Goal: Task Accomplishment & Management: Manage account settings

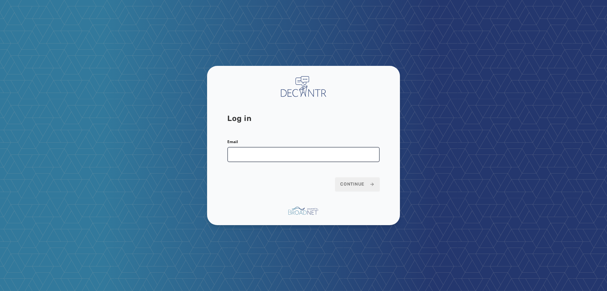
click at [310, 152] on input "Email" at bounding box center [303, 154] width 152 height 15
type input "**********"
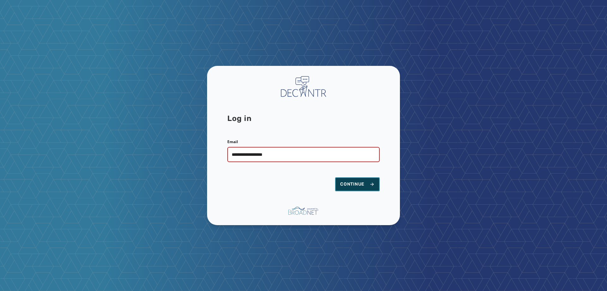
click at [345, 184] on span "Continue" at bounding box center [357, 184] width 34 height 6
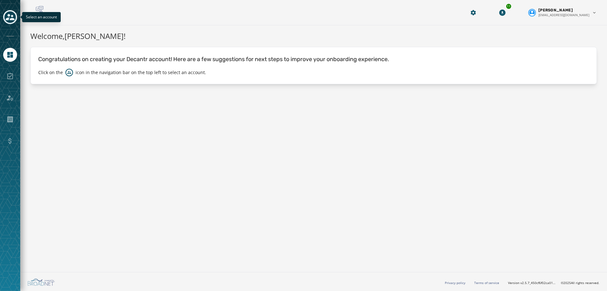
click at [14, 19] on icon "Toggle account select drawer" at bounding box center [10, 17] width 9 height 6
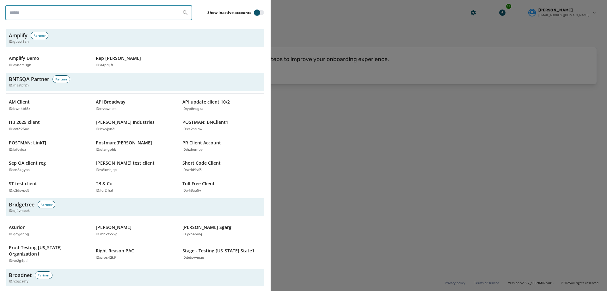
click at [60, 15] on input "search" at bounding box center [98, 12] width 187 height 15
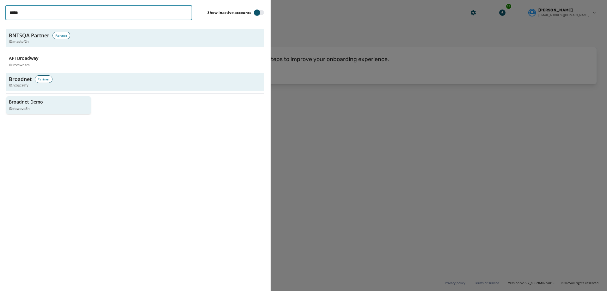
type input "*****"
click at [34, 102] on p "Broadnet Demo" at bounding box center [26, 102] width 34 height 6
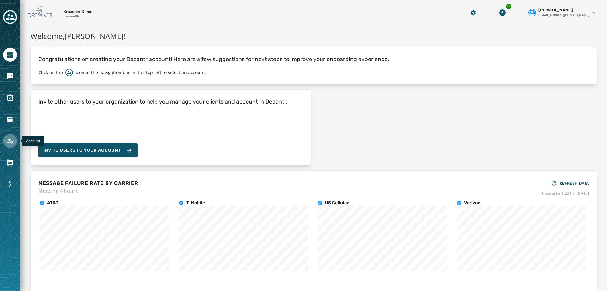
click at [11, 142] on icon "Navigate to Account" at bounding box center [10, 140] width 6 height 5
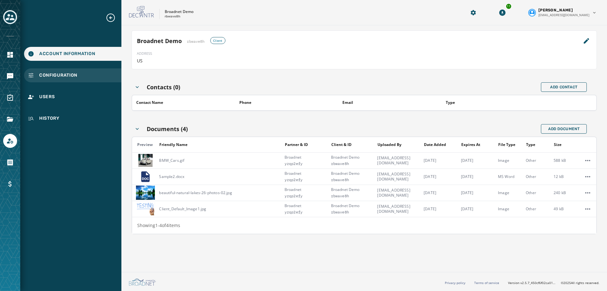
click at [87, 78] on div "Configuration" at bounding box center [72, 75] width 97 height 14
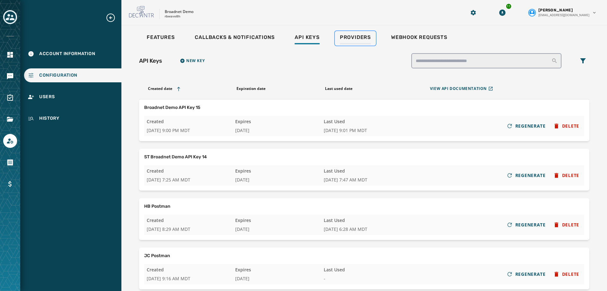
click at [350, 41] on div "Providers" at bounding box center [355, 39] width 31 height 10
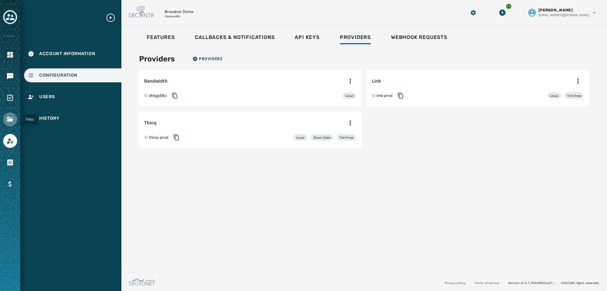
click at [9, 124] on link "Navigate to Files" at bounding box center [10, 119] width 14 height 14
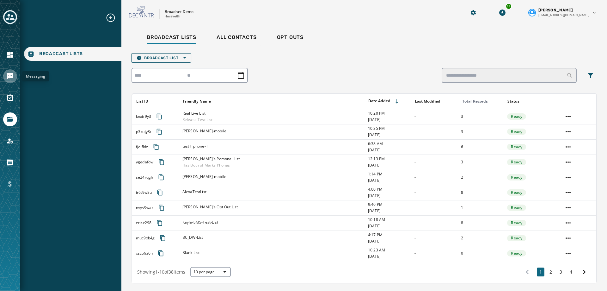
click at [11, 77] on icon "Navigate to Messaging" at bounding box center [10, 76] width 6 height 6
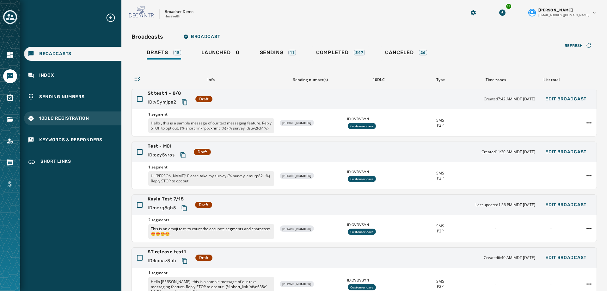
click at [64, 113] on div "10DLC Registration" at bounding box center [72, 118] width 97 height 14
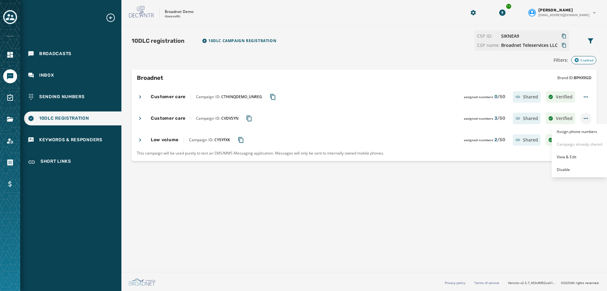
click at [584, 116] on html "Broadcasts Inbox Sending Numbers 10DLC Registration Keywords & Responders Short…" at bounding box center [303, 145] width 607 height 291
click at [572, 154] on span "View & Edit" at bounding box center [567, 156] width 20 height 5
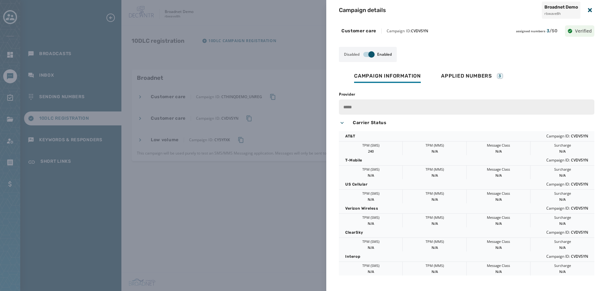
click at [408, 30] on span "Campaign ID: CVDVSYN" at bounding box center [407, 30] width 41 height 5
click at [251, 226] on div "Campaign details Broadnet Demo rbwave8h Customer care Campaign ID: CVDVSYN assi…" at bounding box center [303, 145] width 607 height 291
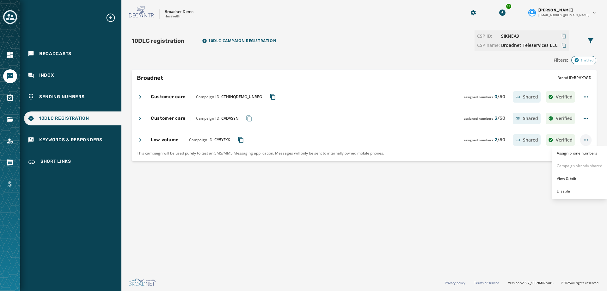
click at [582, 140] on html "Broadcasts Inbox Sending Numbers 10DLC Registration Keywords & Responders Short…" at bounding box center [303, 145] width 607 height 291
click at [584, 177] on div "View & Edit" at bounding box center [580, 178] width 56 height 10
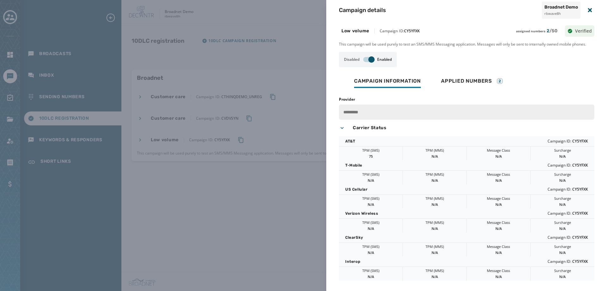
click at [221, 194] on div "Campaign details Broadnet Demo rbwave8h Low volume Campaign ID: CY5YFXK assigne…" at bounding box center [303, 145] width 607 height 291
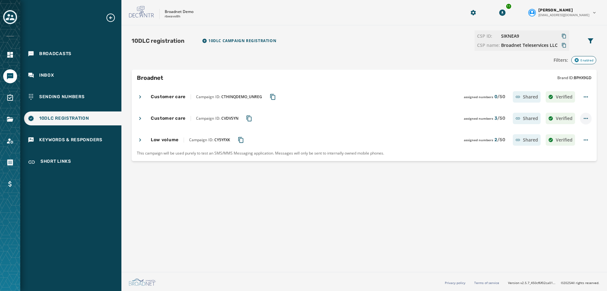
click at [585, 118] on html "Broadcasts Inbox Sending Numbers 10DLC Registration Keywords & Responders Short…" at bounding box center [303, 145] width 607 height 291
click at [578, 159] on div "View & Edit" at bounding box center [580, 157] width 56 height 10
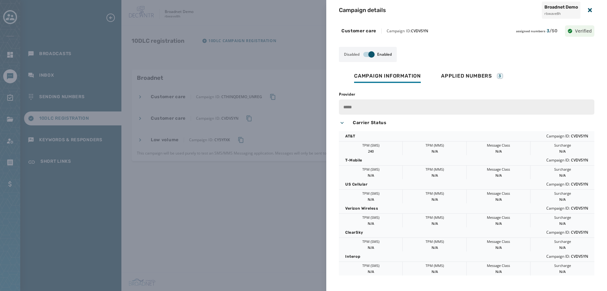
click at [264, 222] on div "Campaign details Broadnet Demo rbwave8h Customer care Campaign ID: CVDVSYN assi…" at bounding box center [303, 145] width 607 height 291
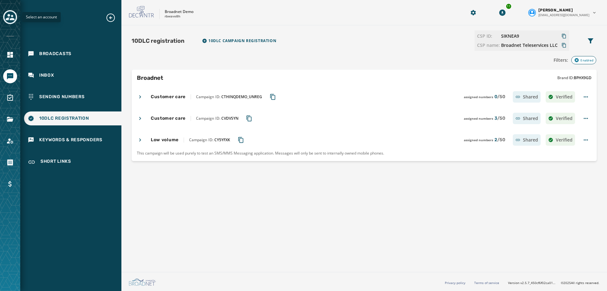
click at [8, 15] on icon "Toggle account select drawer" at bounding box center [10, 17] width 9 height 6
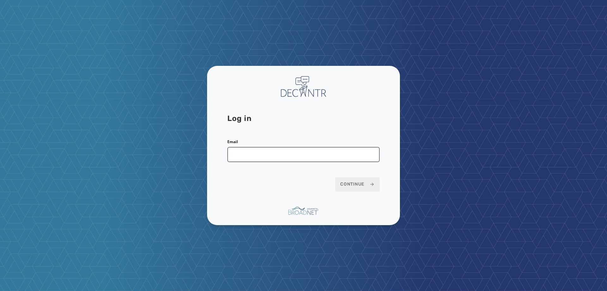
click at [265, 160] on input "Email" at bounding box center [303, 154] width 152 height 15
type input "**********"
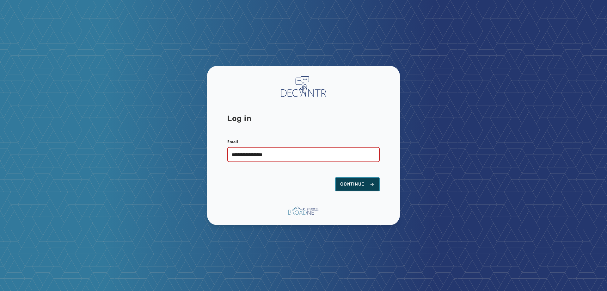
click at [353, 186] on span "Continue" at bounding box center [357, 184] width 34 height 6
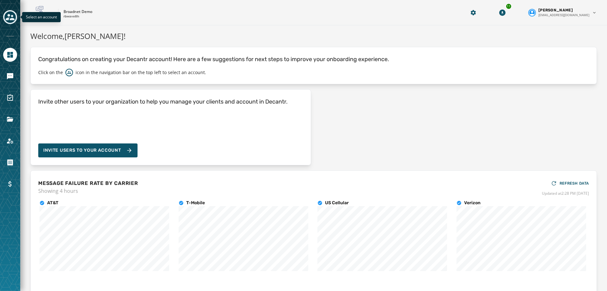
click at [7, 21] on icon "Toggle account select drawer" at bounding box center [10, 17] width 9 height 9
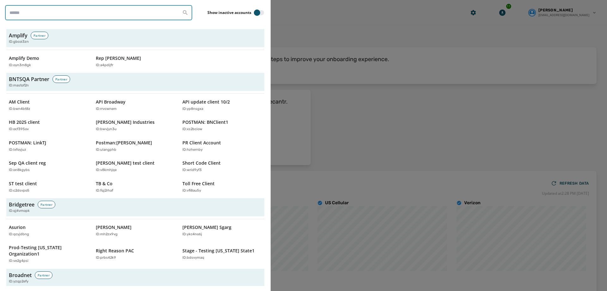
click at [89, 11] on input "search" at bounding box center [98, 12] width 187 height 15
type input "********"
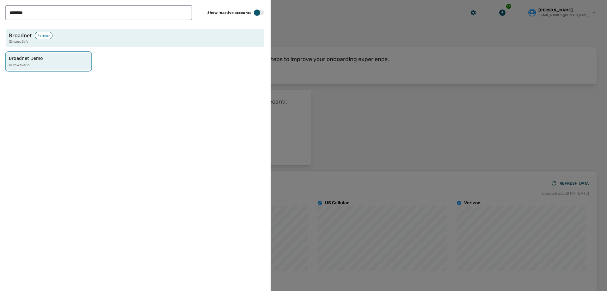
click at [46, 65] on div "ID: rbwave8h" at bounding box center [45, 65] width 73 height 5
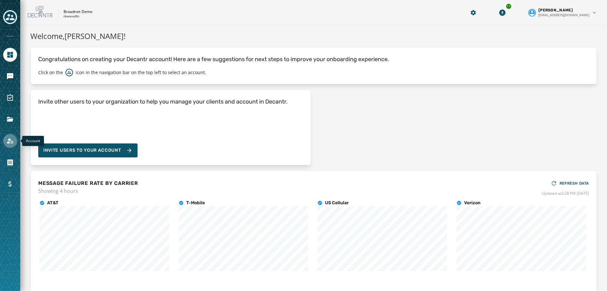
click at [12, 138] on icon "Navigate to Account" at bounding box center [10, 141] width 8 height 8
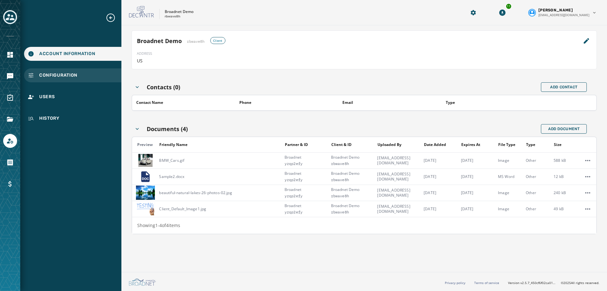
click at [77, 76] on span "Configuration" at bounding box center [58, 75] width 38 height 6
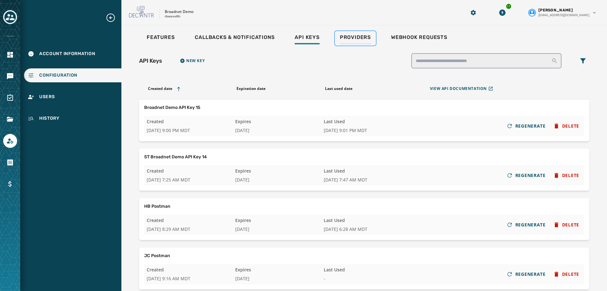
click at [360, 37] on span "Providers" at bounding box center [355, 37] width 31 height 6
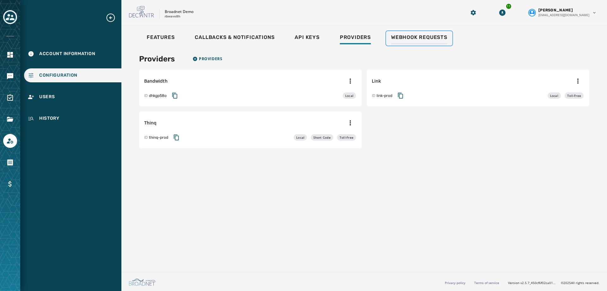
click at [414, 34] on span "Webhook Requests" at bounding box center [419, 37] width 56 height 6
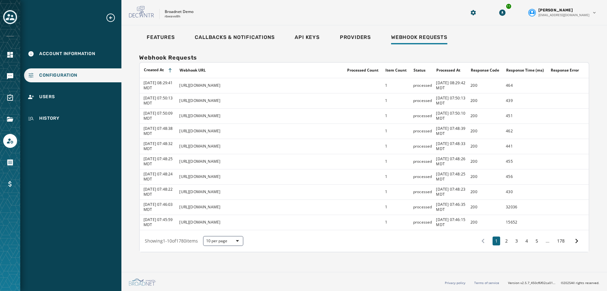
drag, startPoint x: 243, startPoint y: 86, endPoint x: 177, endPoint y: 83, distance: 66.8
click at [177, 83] on td "https://webhook.site/hbojji" at bounding box center [259, 85] width 168 height 15
copy td "https://webhook.site/hbojji"
click at [588, 15] on html "Account Information Configuration Users History Skip To Main Content Broadnet D…" at bounding box center [303, 145] width 607 height 291
click at [558, 25] on div "Logout" at bounding box center [564, 25] width 71 height 10
